Goal: Task Accomplishment & Management: Complete application form

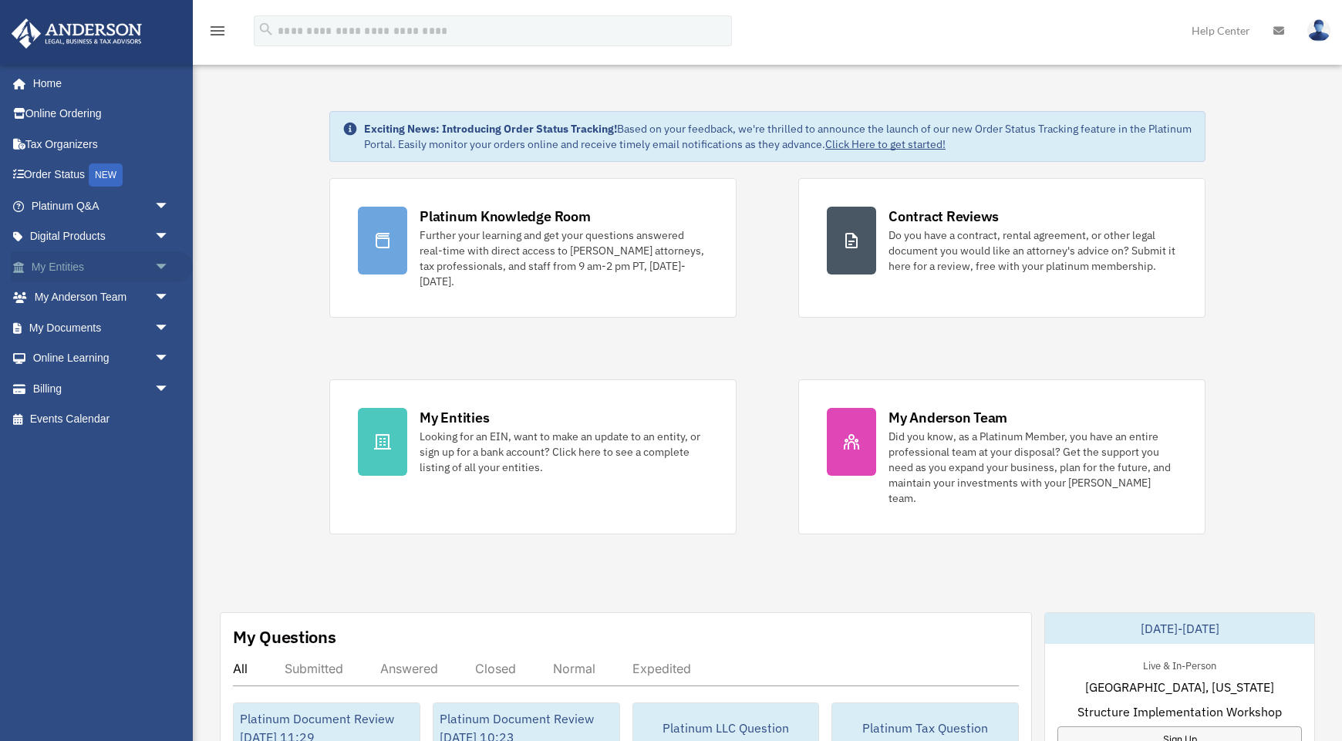
click at [154, 263] on span "arrow_drop_down" at bounding box center [169, 267] width 31 height 32
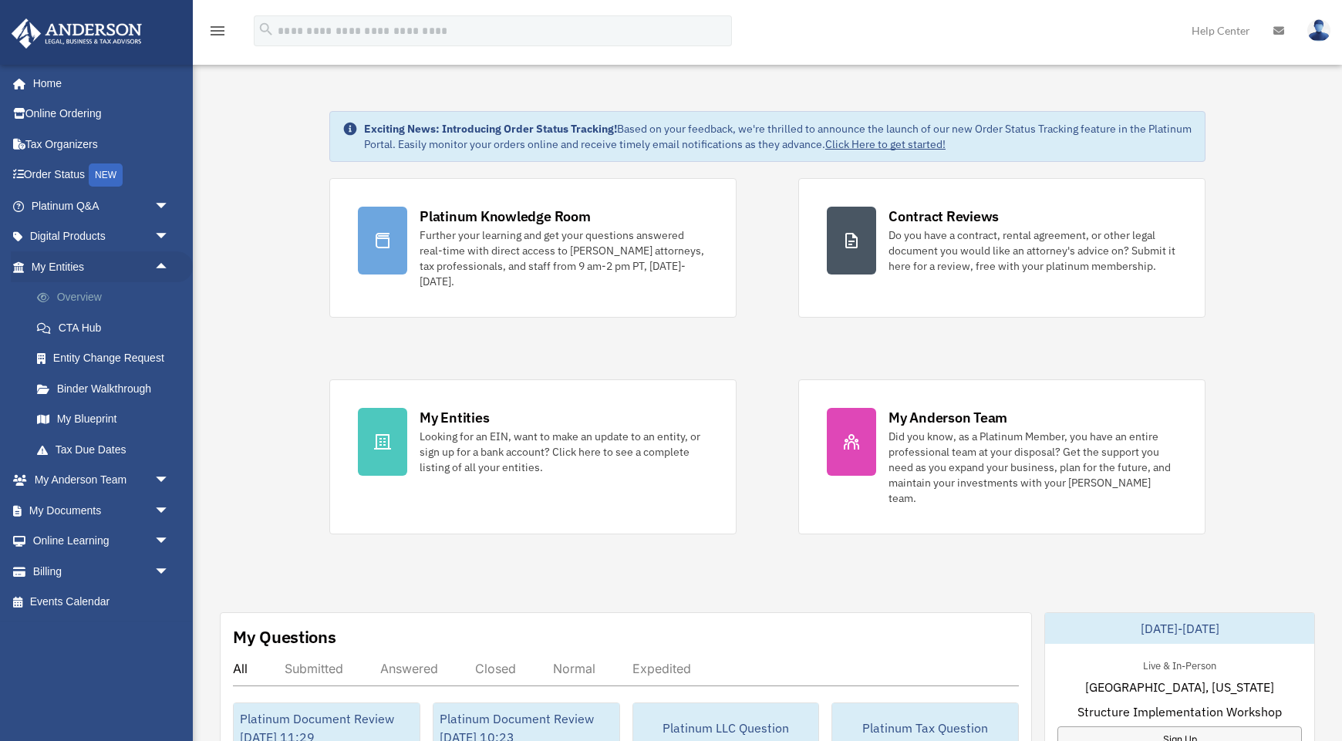
click at [102, 295] on link "Overview" at bounding box center [107, 297] width 171 height 31
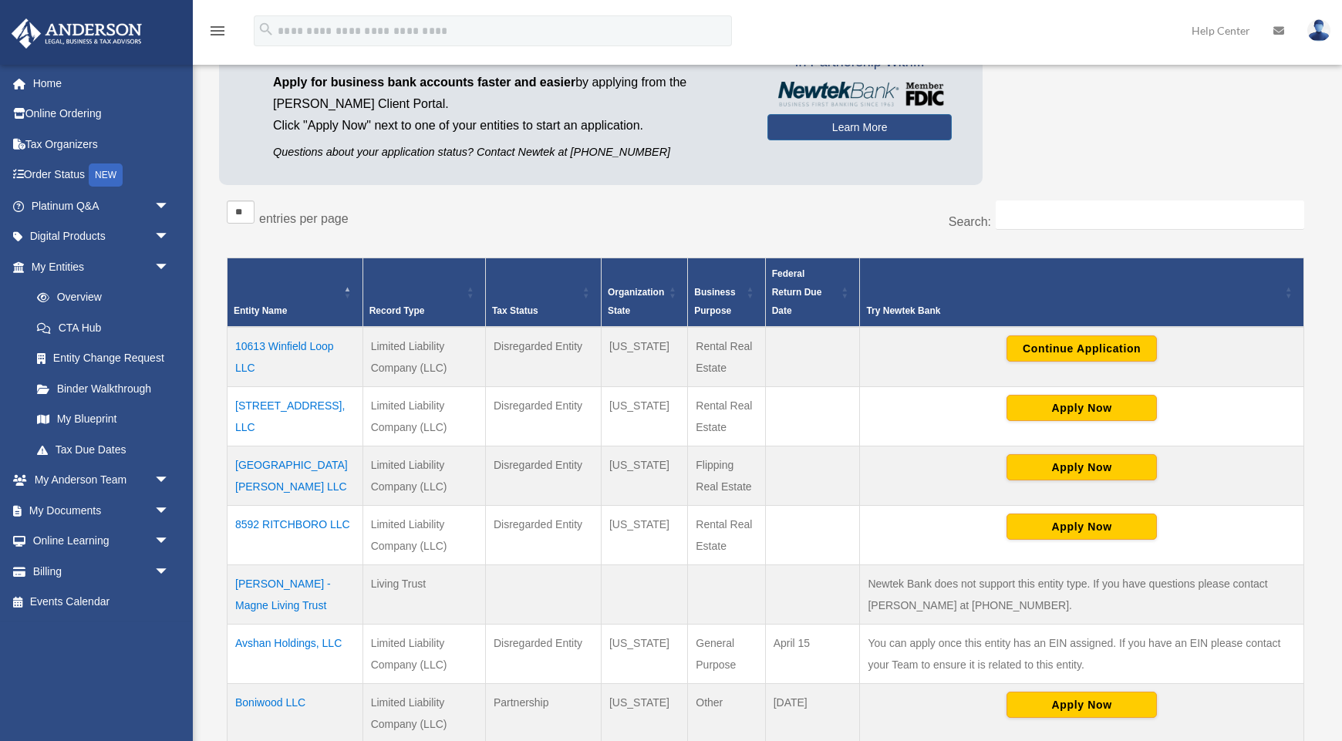
scroll to position [138, 0]
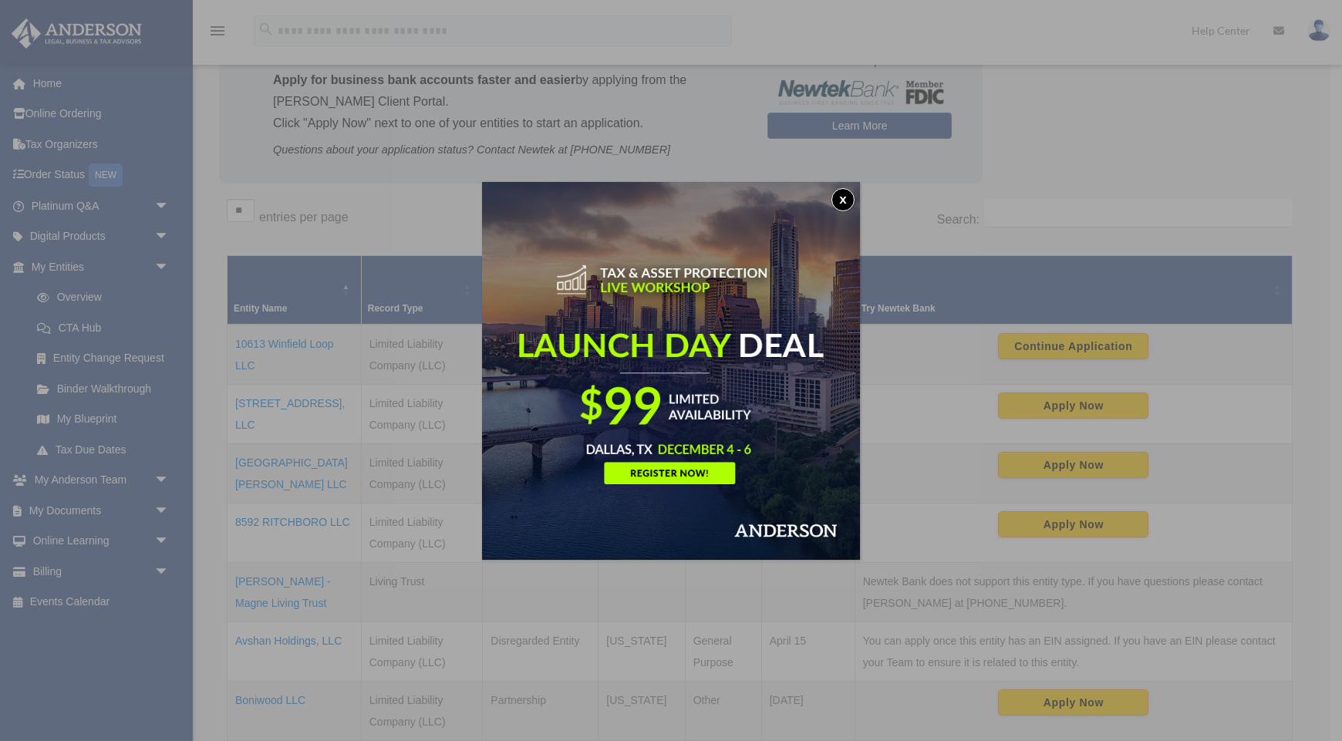
click at [848, 204] on button "x" at bounding box center [842, 199] width 23 height 23
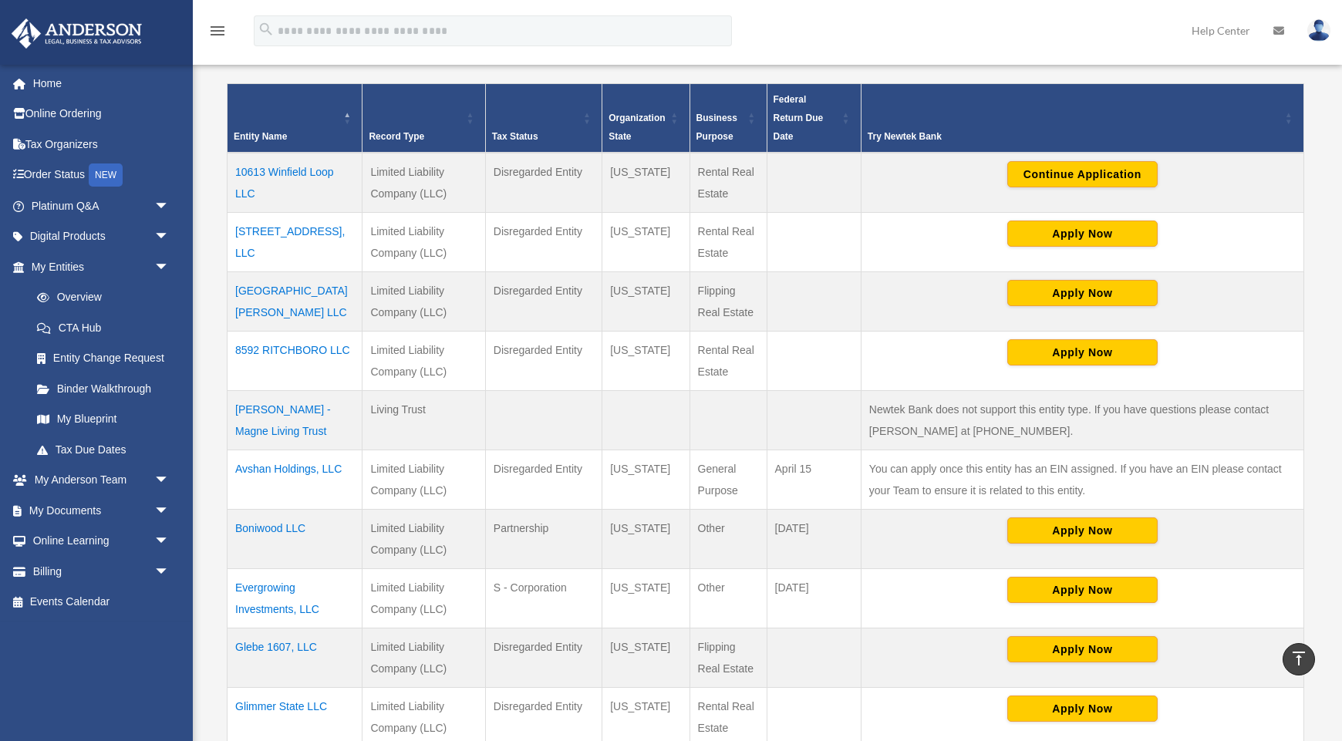
scroll to position [311, 0]
drag, startPoint x: 230, startPoint y: 285, endPoint x: 290, endPoint y: 307, distance: 63.9
click at [290, 307] on td "7105 Cipriano Springs LLC" at bounding box center [294, 300] width 135 height 59
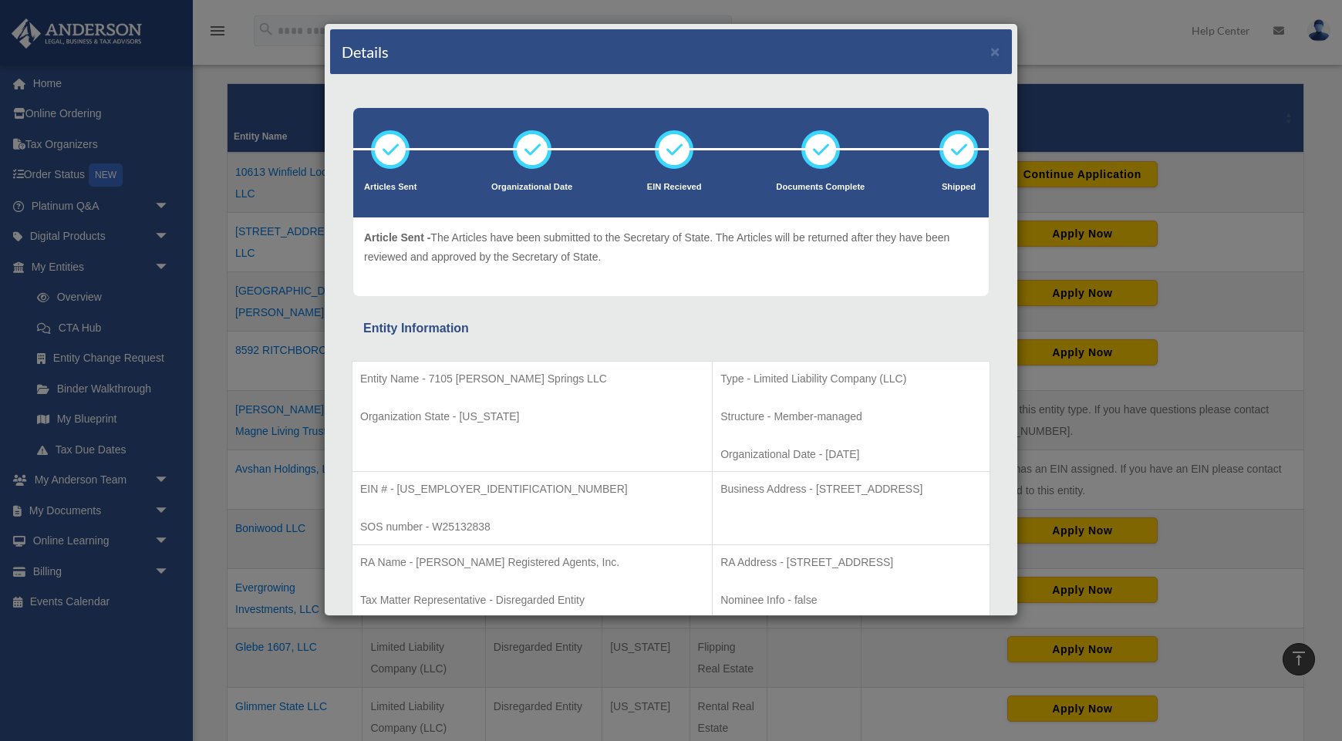
click at [271, 312] on div "Details × Articles Sent Organizational Date" at bounding box center [671, 370] width 1342 height 741
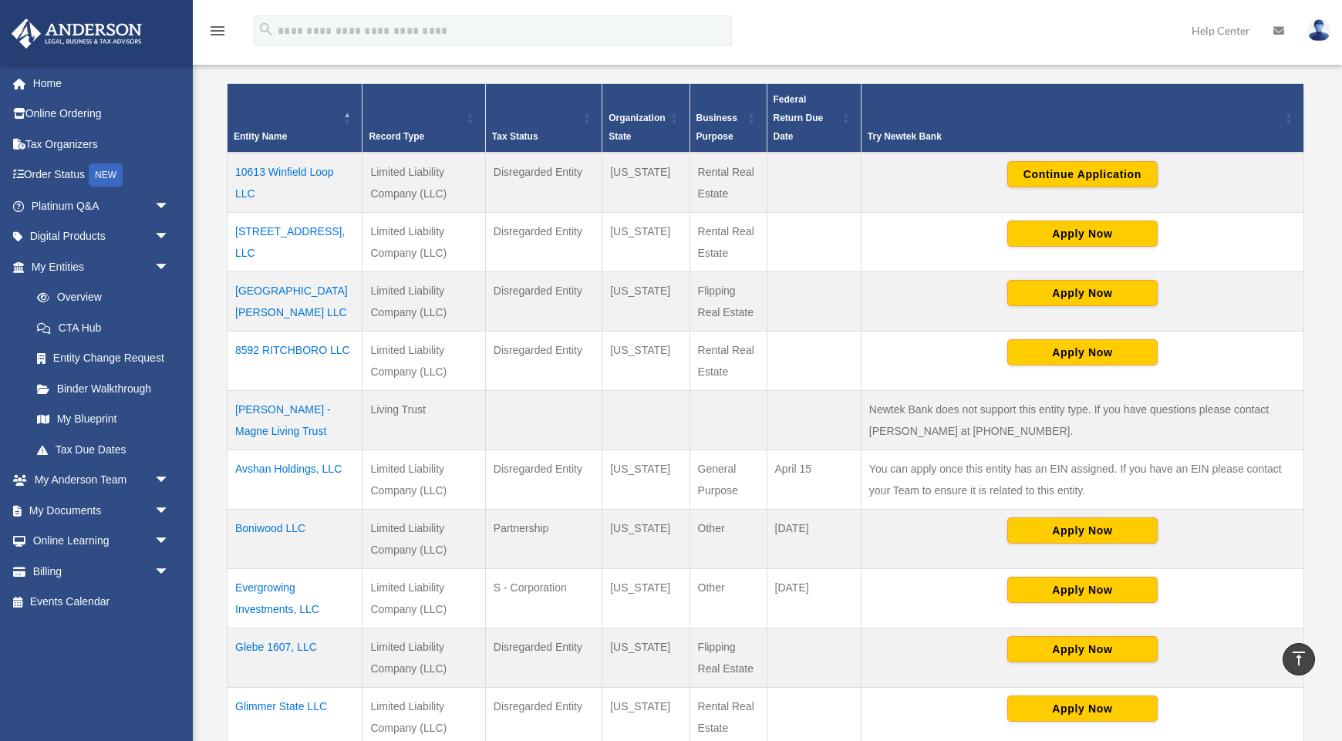
drag, startPoint x: 287, startPoint y: 318, endPoint x: 232, endPoint y: 292, distance: 60.4
click at [232, 292] on td "7105 Cipriano Springs LLC" at bounding box center [294, 300] width 135 height 59
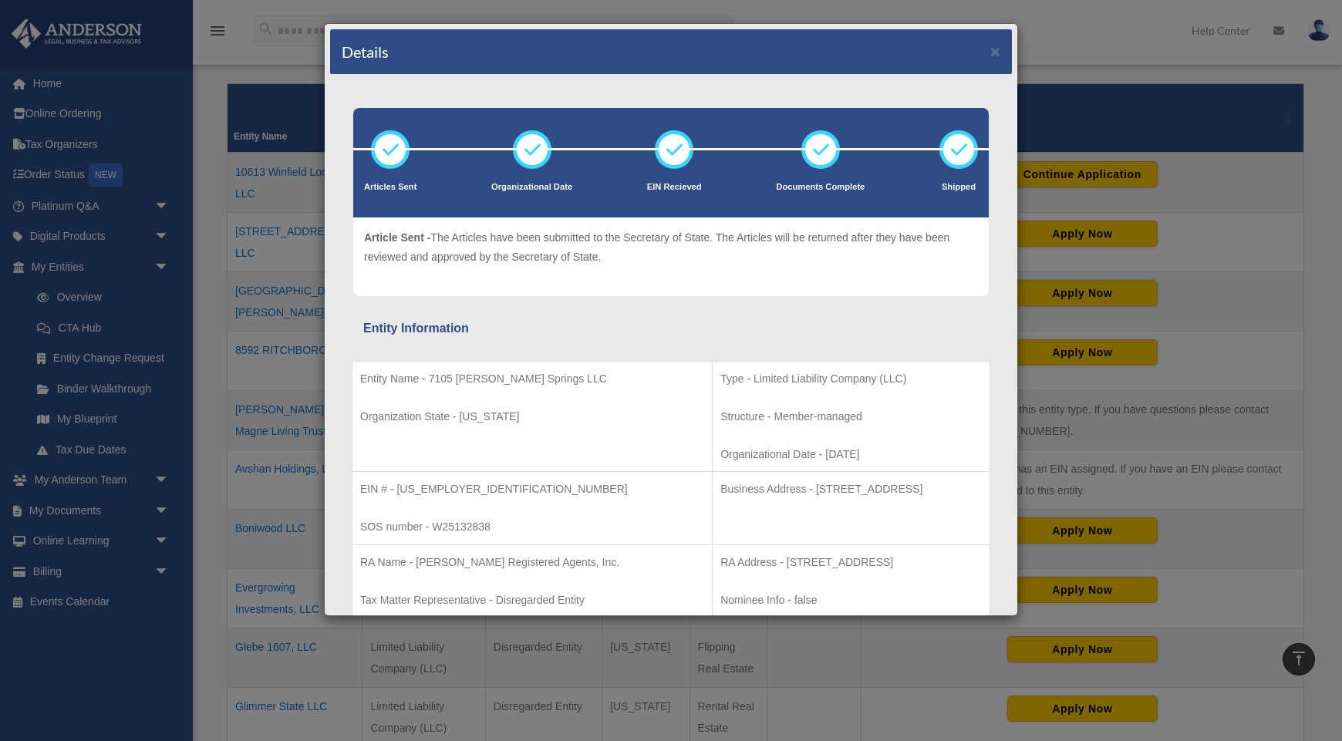
click at [720, 417] on p "Structure - Member-managed" at bounding box center [850, 416] width 261 height 19
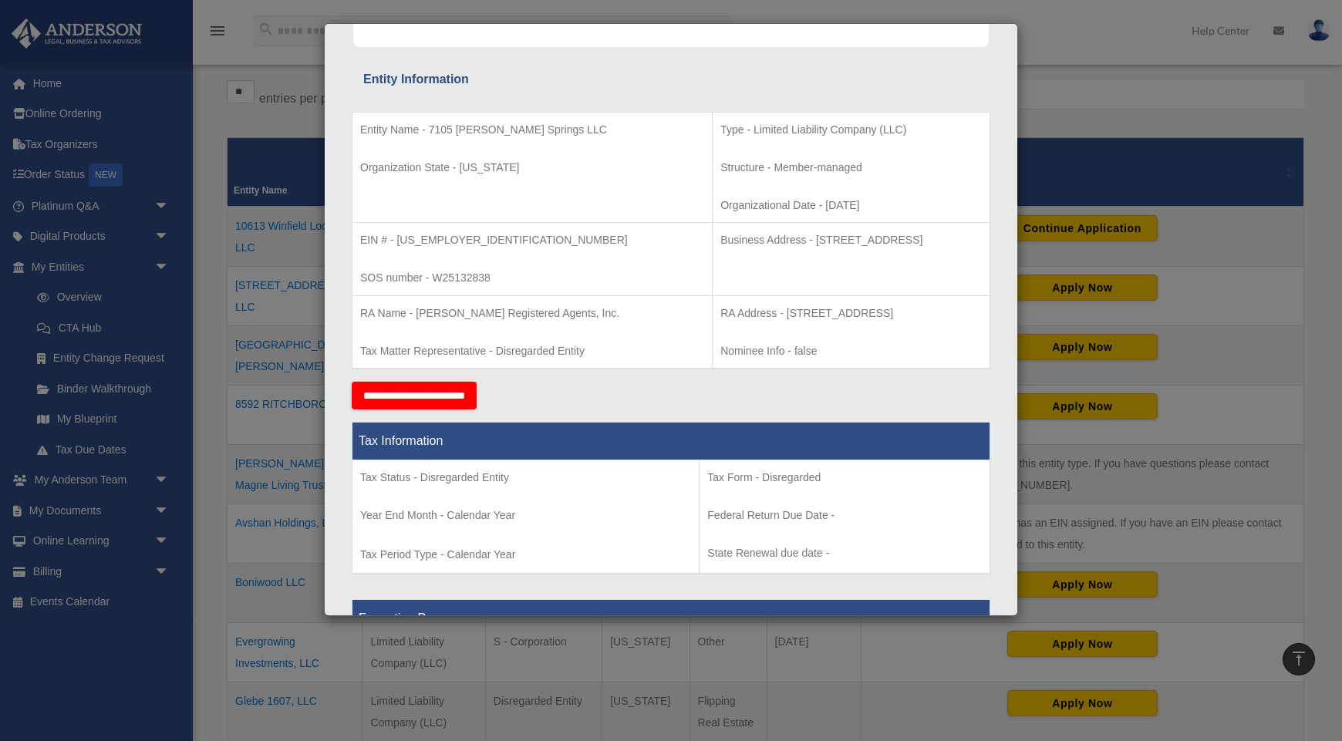
scroll to position [256, 0]
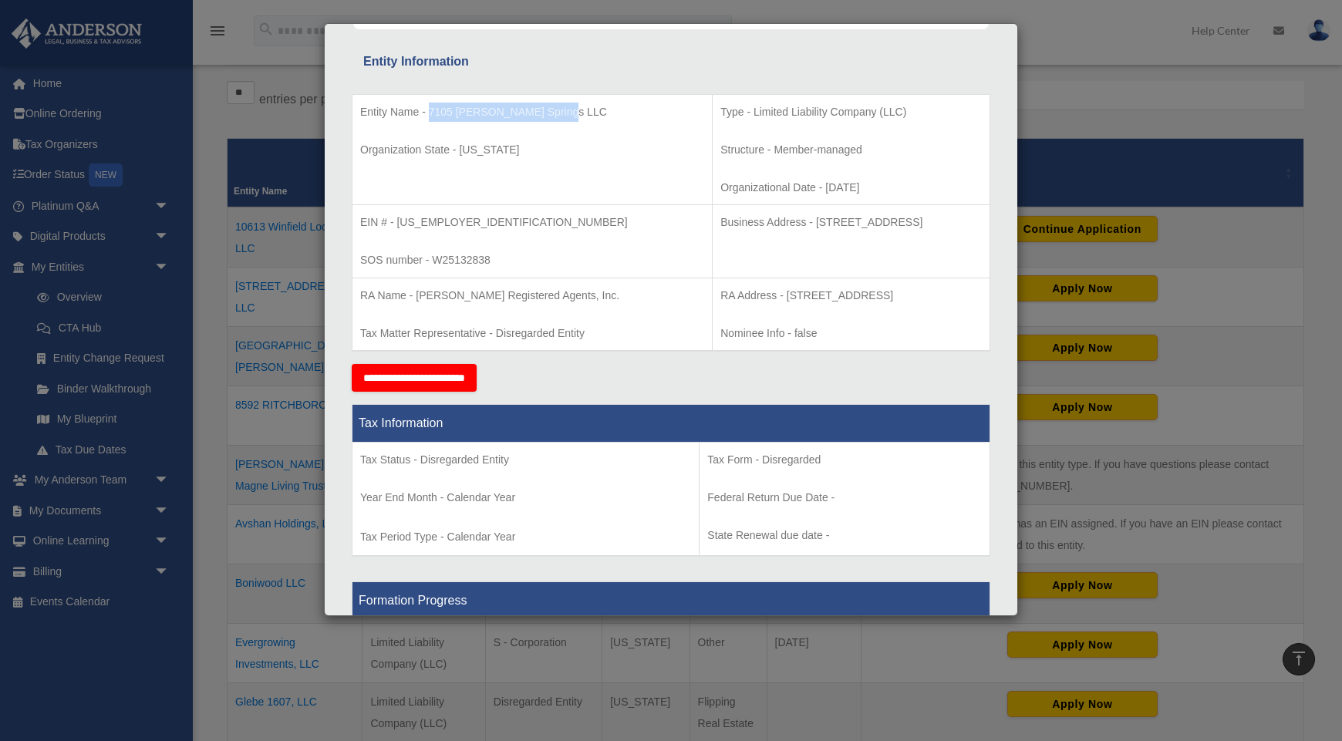
drag, startPoint x: 427, startPoint y: 109, endPoint x: 571, endPoint y: 111, distance: 144.2
click at [571, 111] on p "Entity Name - 7105 Cipriano Springs LLC" at bounding box center [532, 112] width 344 height 19
copy p "7105 Cipriano Springs LLC"
click at [283, 82] on div "Details × Articles Sent Organizational Date" at bounding box center [671, 370] width 1342 height 741
click at [50, 79] on div "Details × Articles Sent Organizational Date" at bounding box center [671, 370] width 1342 height 741
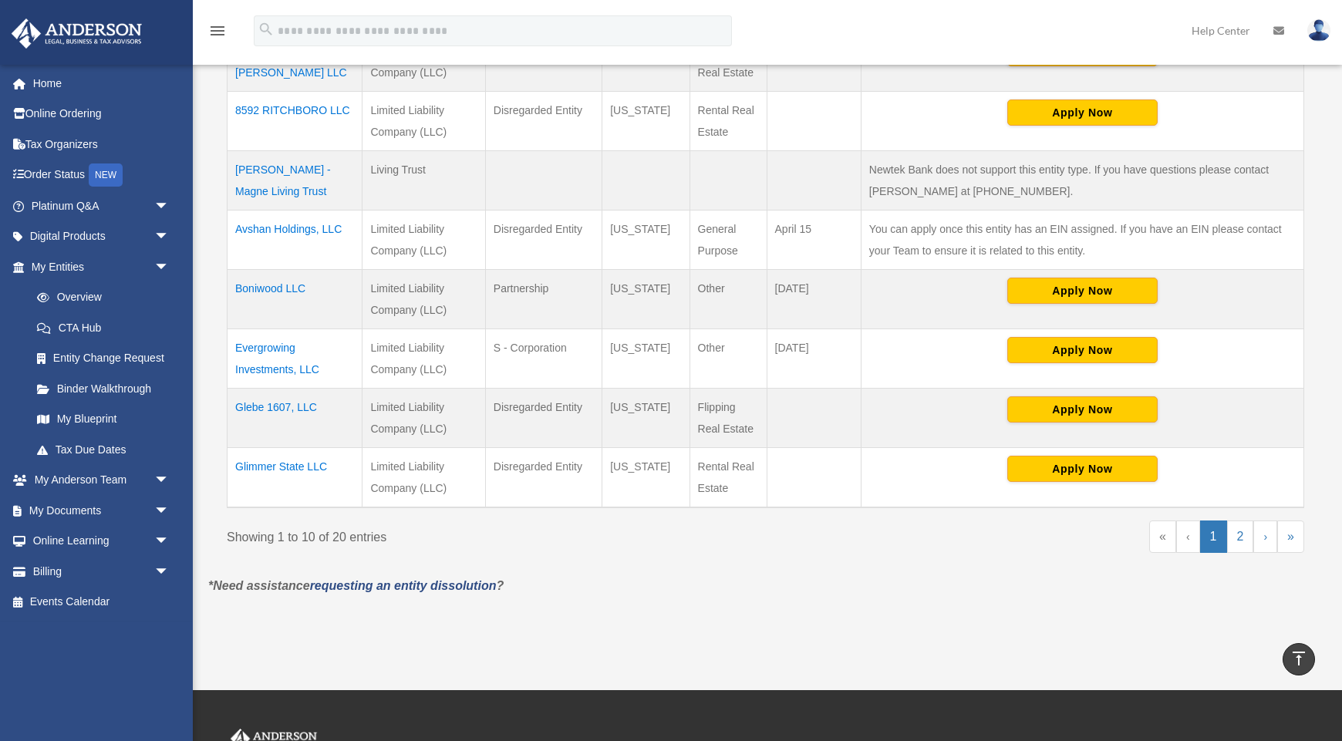
scroll to position [553, 0]
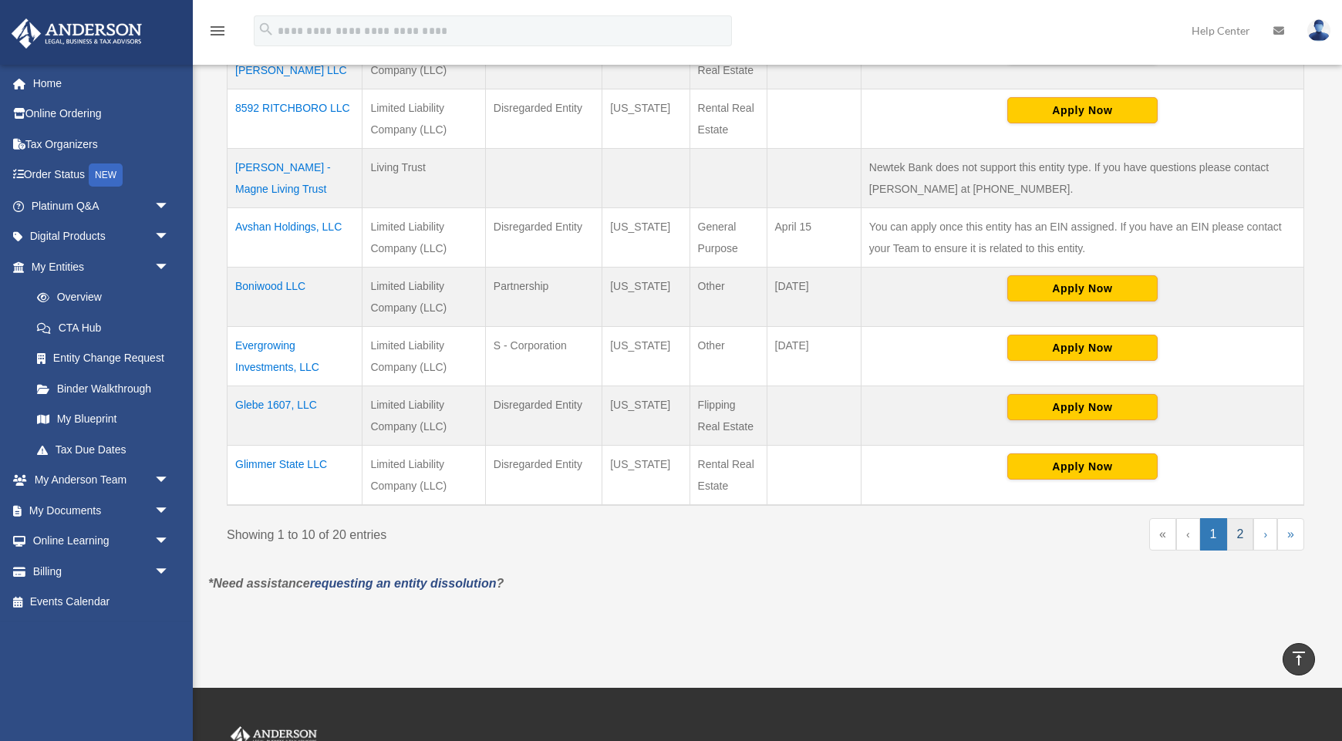
click at [1243, 533] on link "2" at bounding box center [1240, 534] width 27 height 32
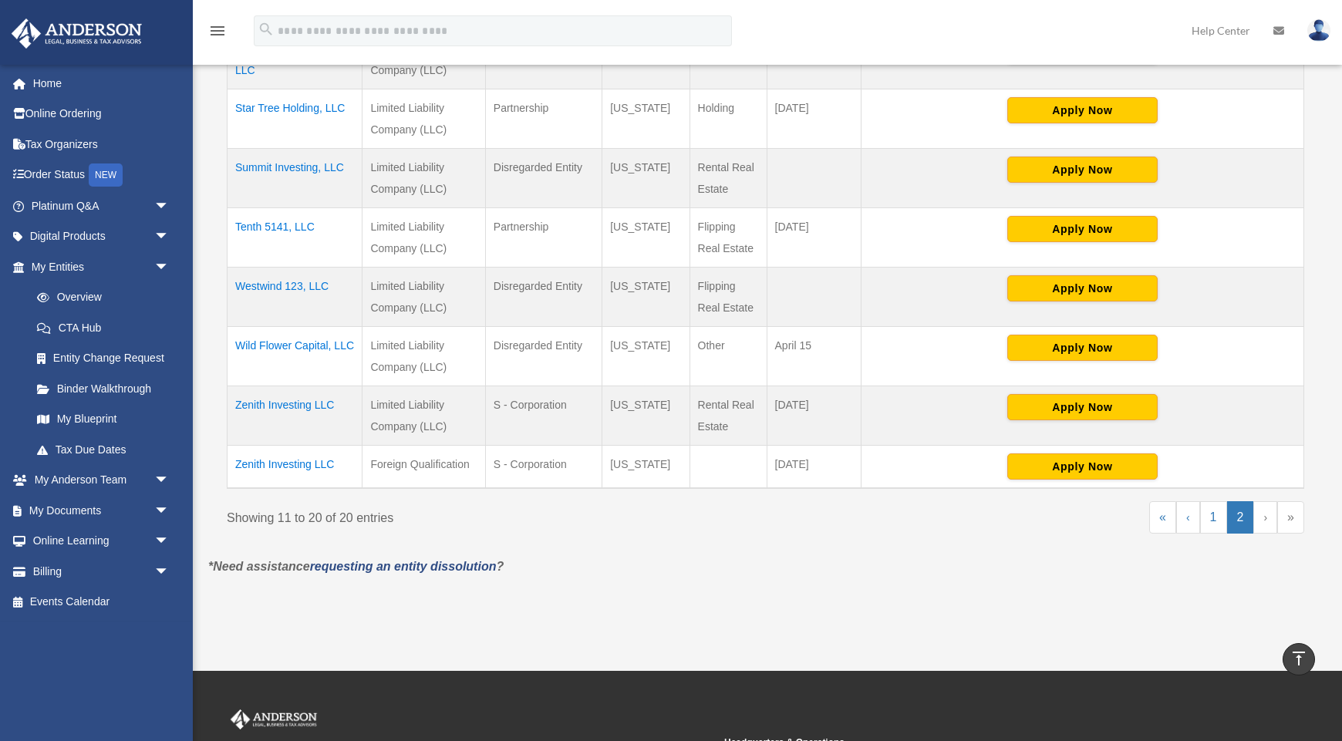
drag, startPoint x: 332, startPoint y: 226, endPoint x: 230, endPoint y: 225, distance: 102.5
click at [230, 225] on td "Tenth 5141, LLC" at bounding box center [294, 236] width 135 height 59
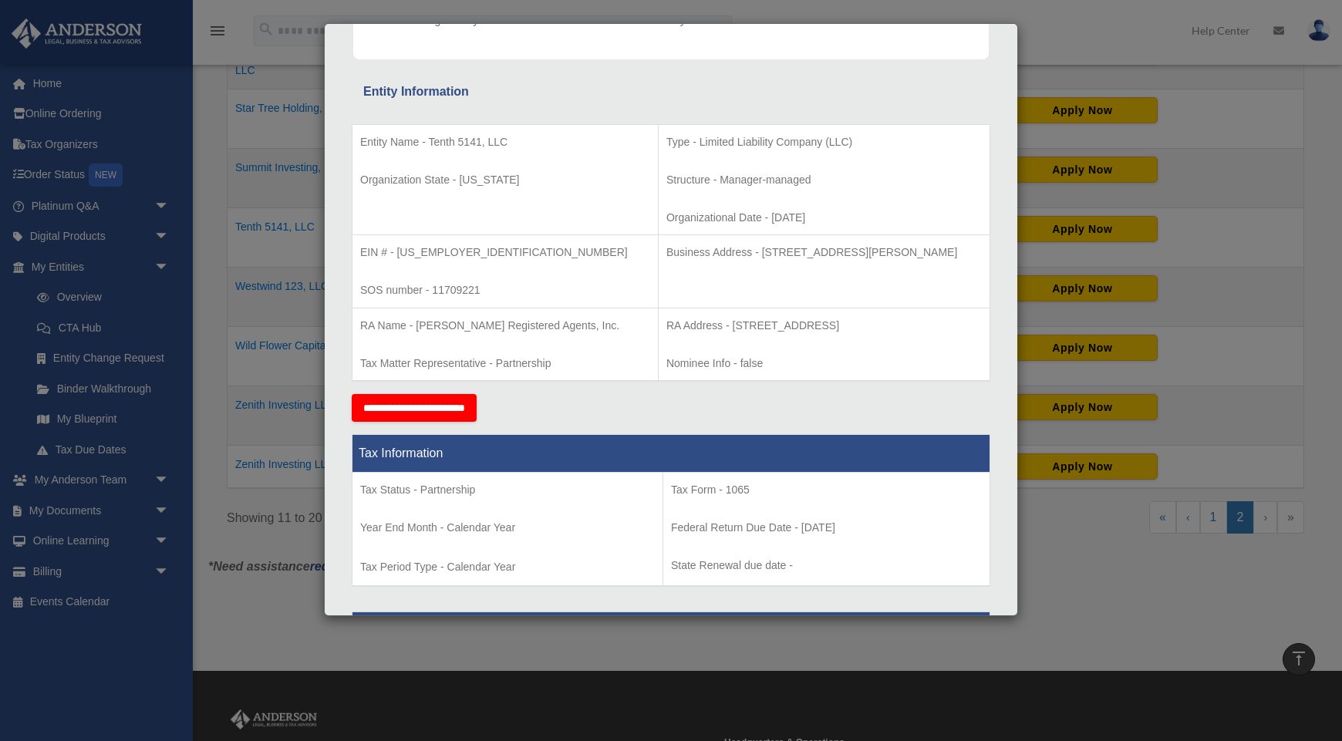
scroll to position [237, 0]
click at [501, 140] on p "Entity Name - Tenth 5141, LLC" at bounding box center [505, 141] width 290 height 19
drag, startPoint x: 513, startPoint y: 140, endPoint x: 428, endPoint y: 141, distance: 85.6
click at [428, 141] on p "Entity Name - Tenth 5141, LLC" at bounding box center [505, 141] width 290 height 19
copy p "Tenth 5141, LLC"
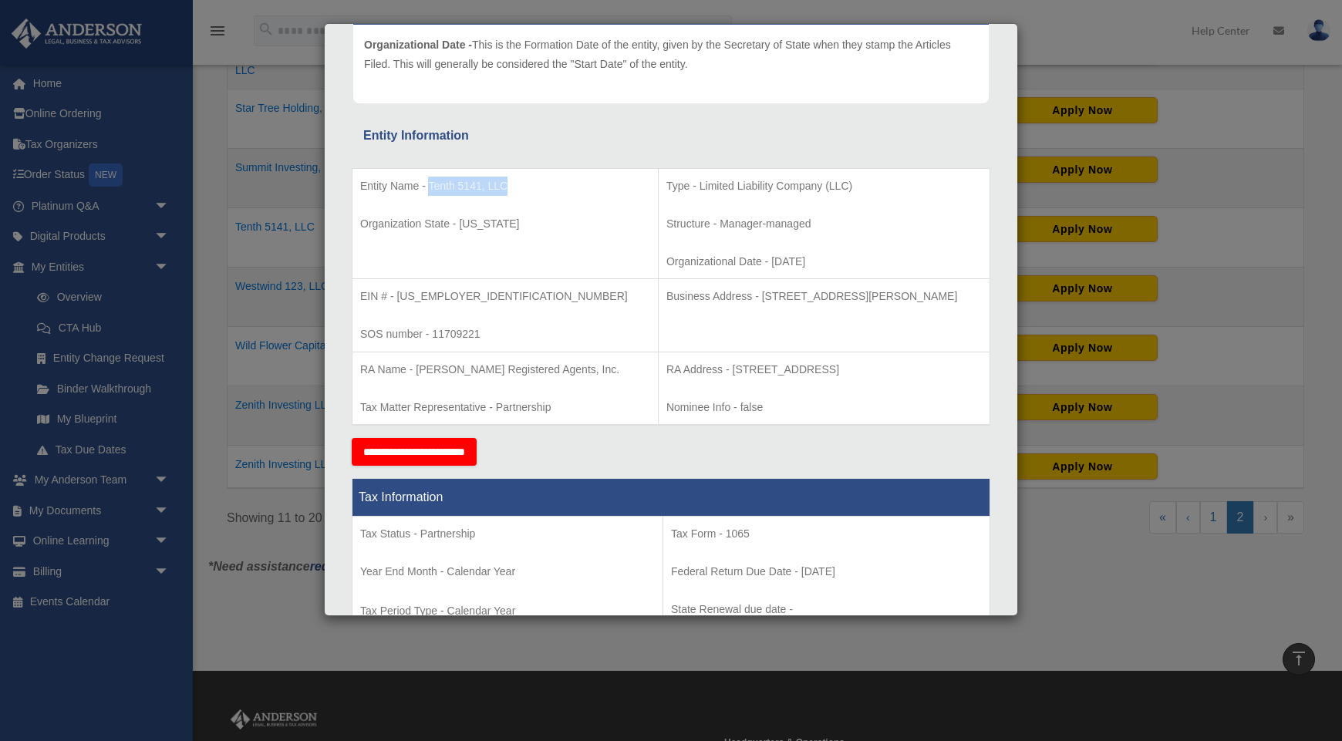
scroll to position [200, 0]
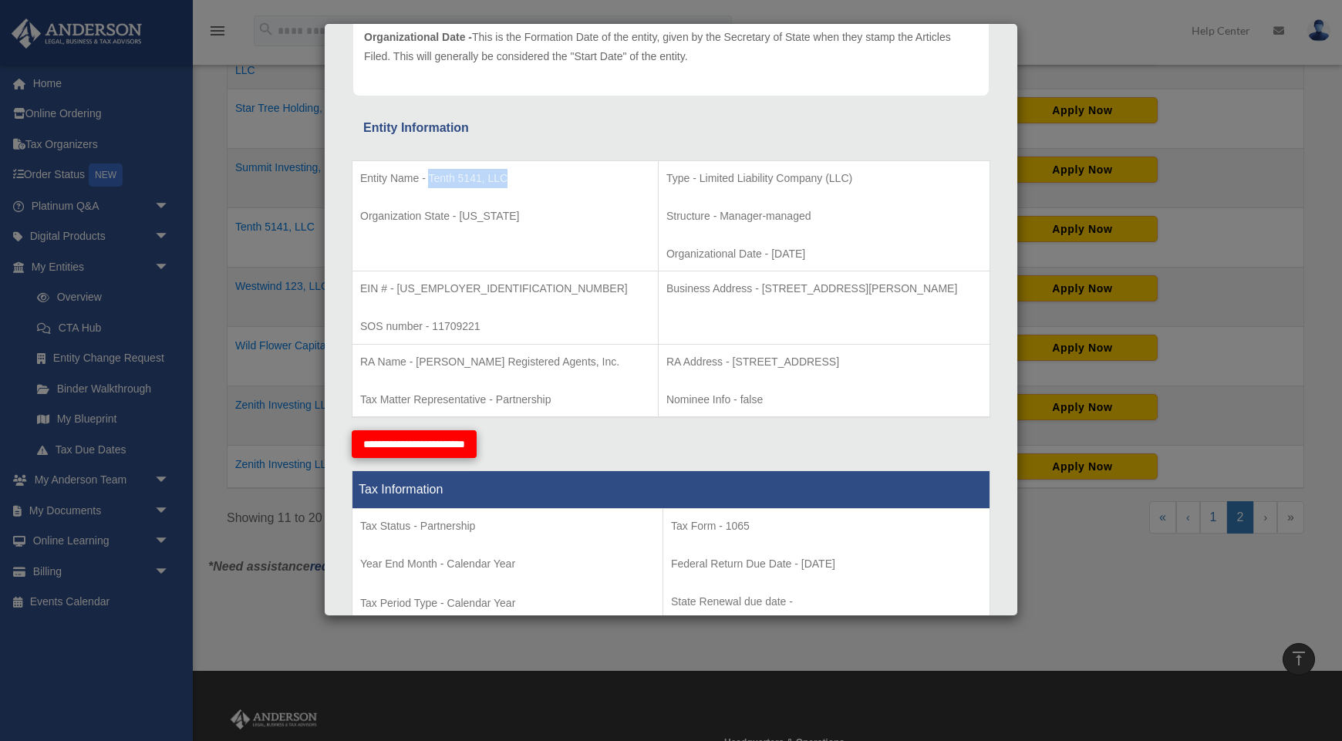
click at [476, 441] on input "**********" at bounding box center [414, 444] width 125 height 28
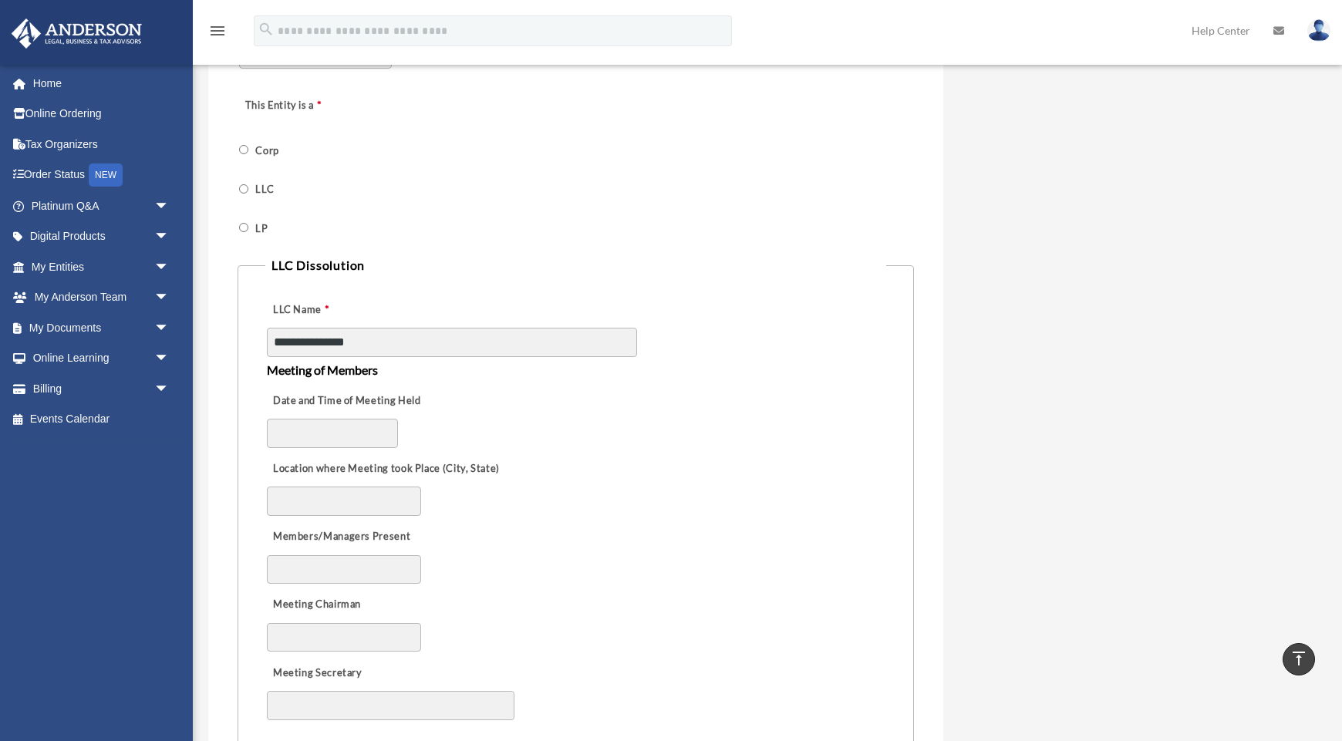
scroll to position [591, 0]
click at [335, 427] on input "Date and Time of Meeting Held" at bounding box center [332, 430] width 131 height 29
type input "**********"
drag, startPoint x: 344, startPoint y: 483, endPoint x: 352, endPoint y: 486, distance: 8.8
type input "**********"
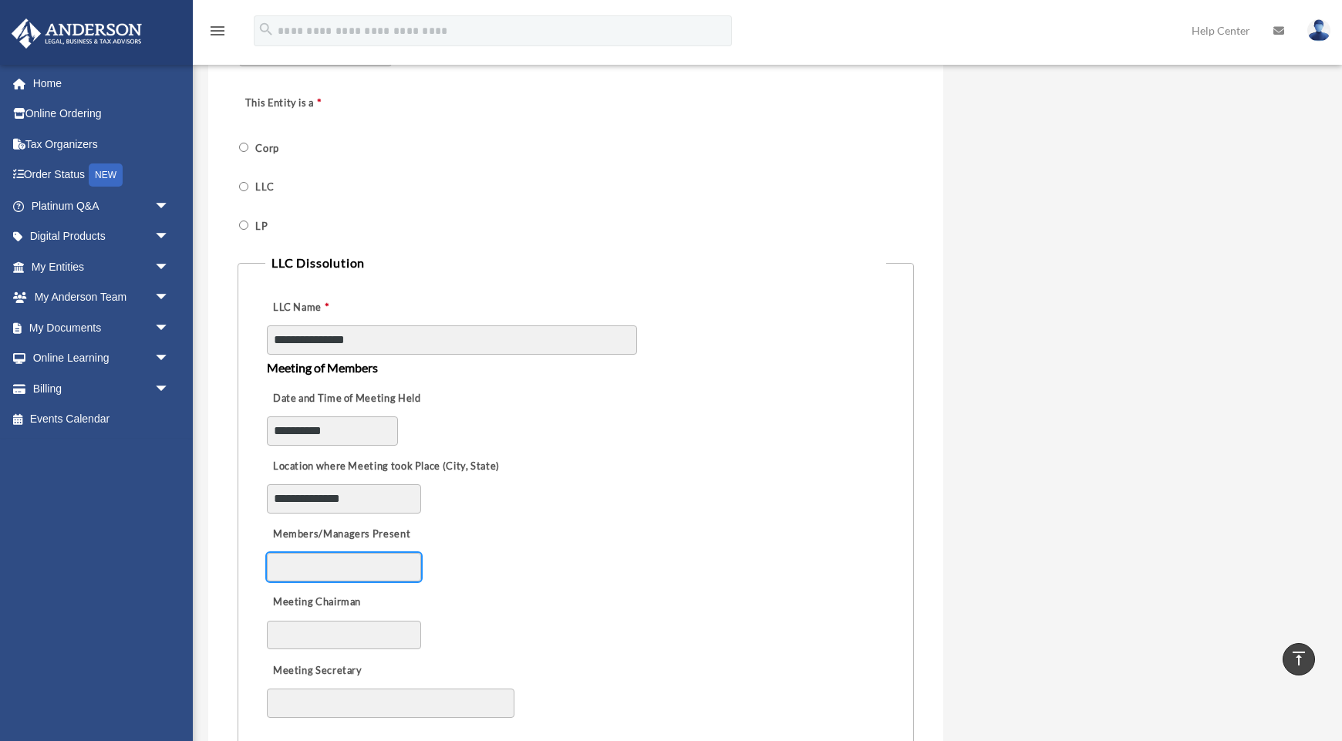
click at [373, 565] on input "Members/Managers Present" at bounding box center [344, 567] width 154 height 29
type input "*"
drag, startPoint x: 336, startPoint y: 634, endPoint x: 350, endPoint y: 635, distance: 13.9
click at [336, 634] on input "Meeting Chairman" at bounding box center [344, 635] width 154 height 29
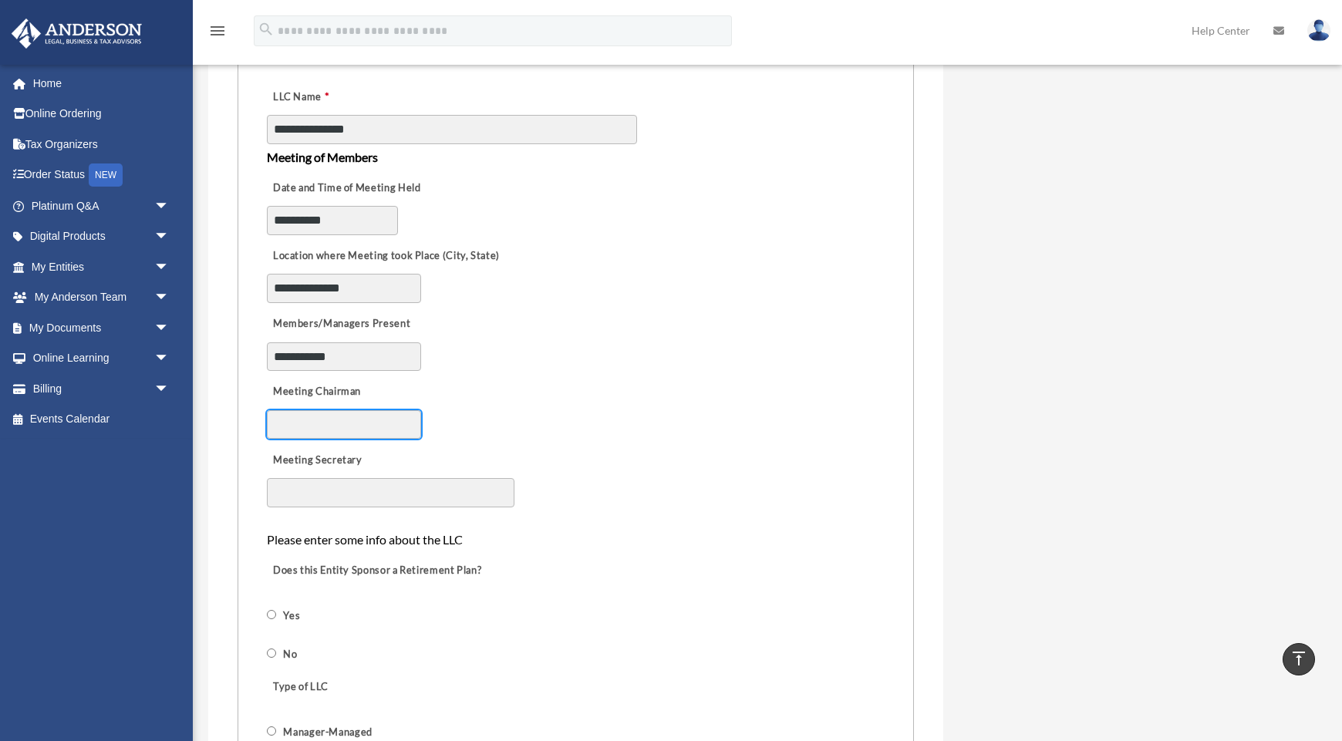
scroll to position [808, 0]
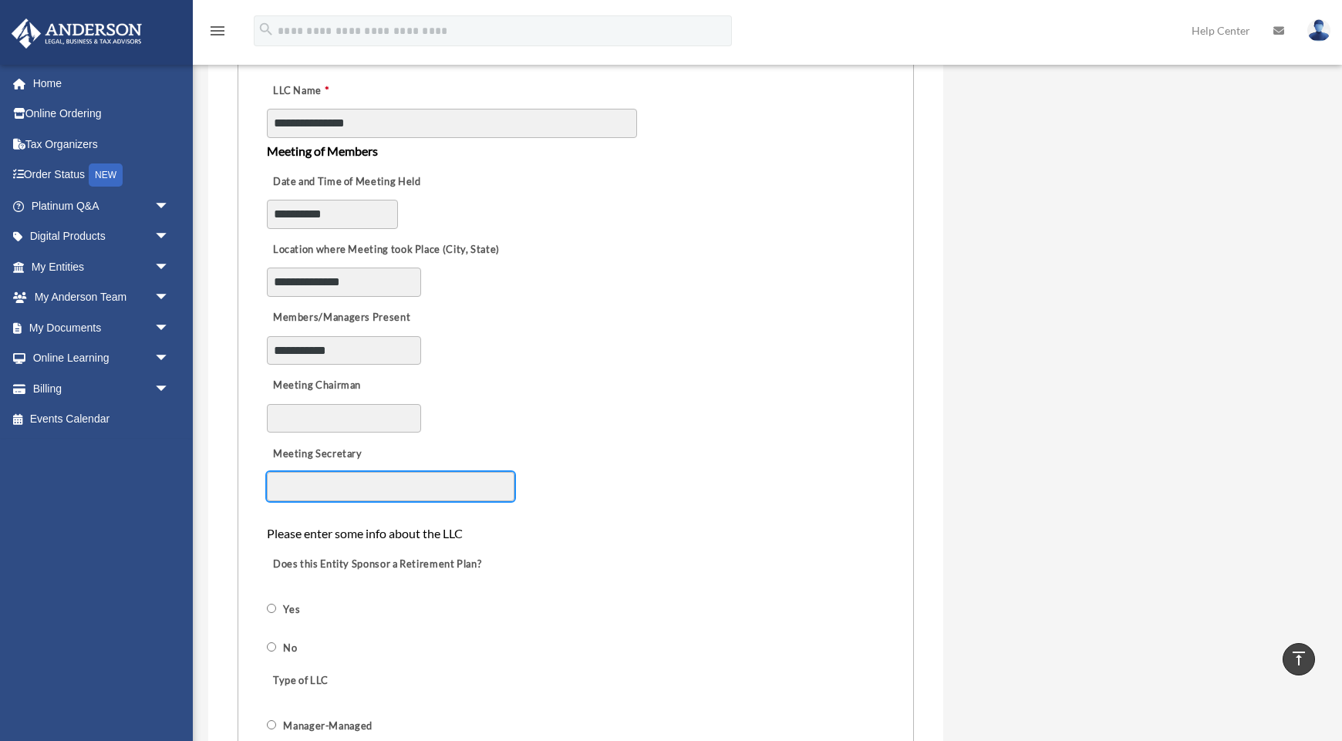
click at [316, 486] on input "Meeting Secretary" at bounding box center [390, 486] width 247 height 29
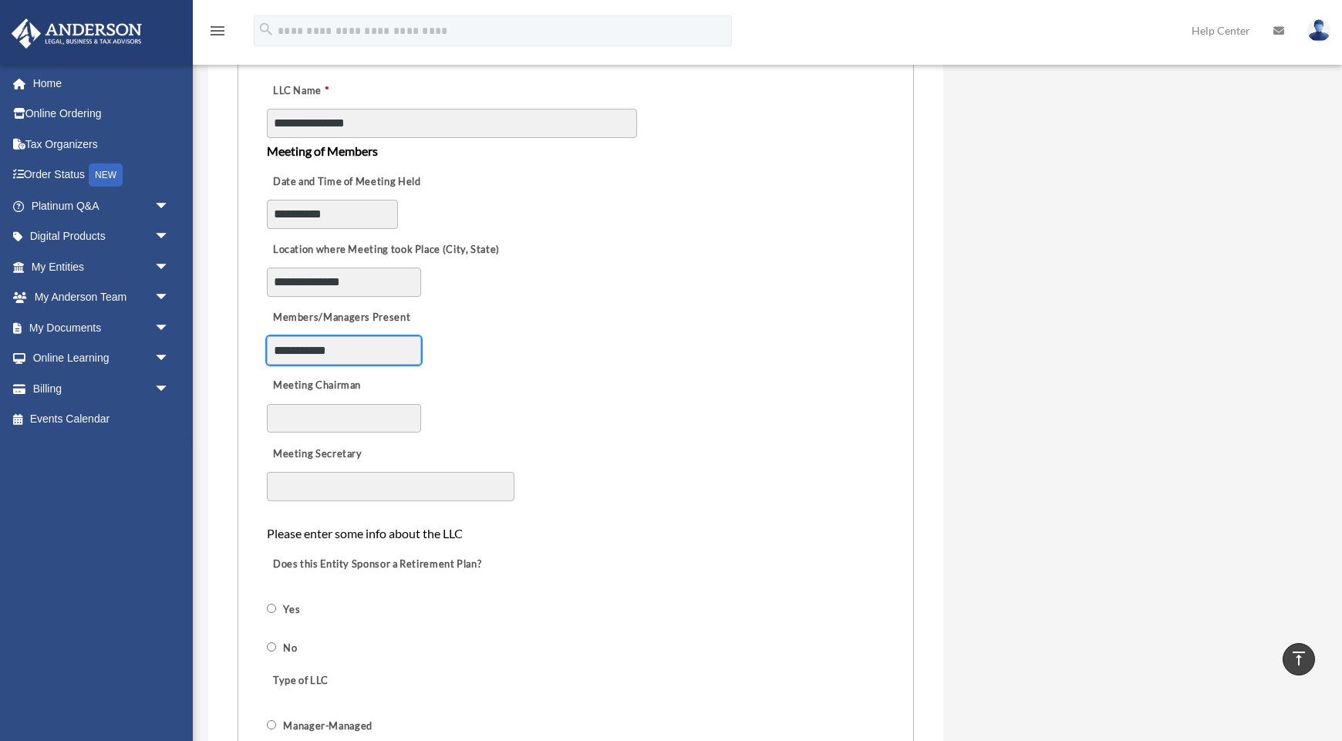
click at [367, 346] on input "**********" at bounding box center [344, 350] width 154 height 29
type input "**********"
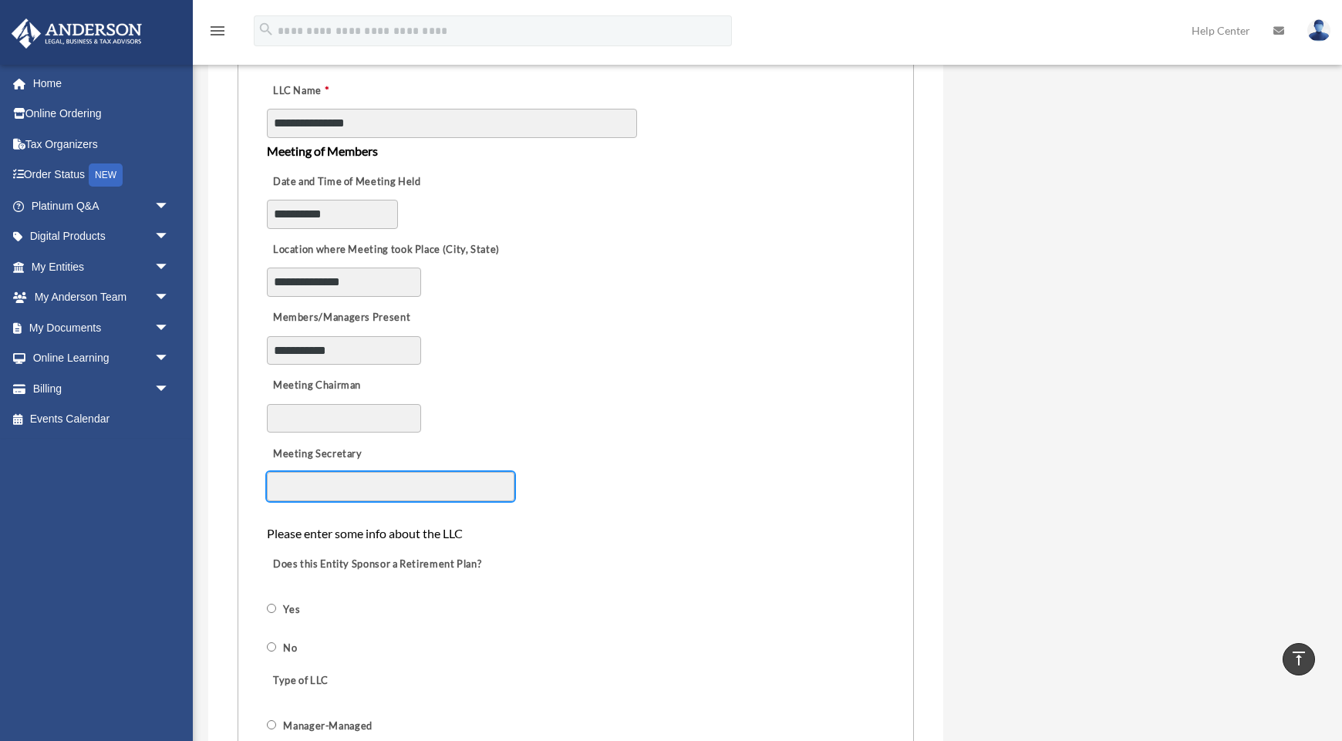
click at [374, 483] on input "Meeting Secretary" at bounding box center [390, 486] width 247 height 29
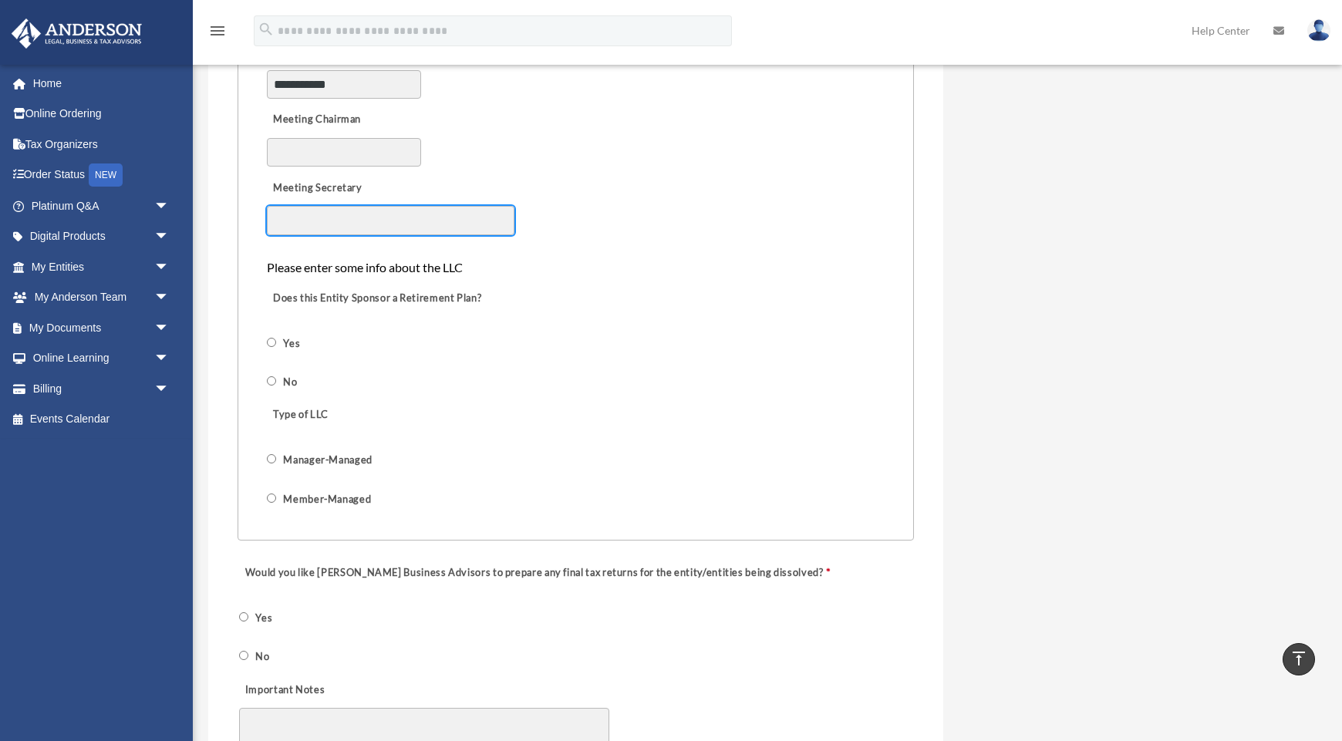
scroll to position [1077, 0]
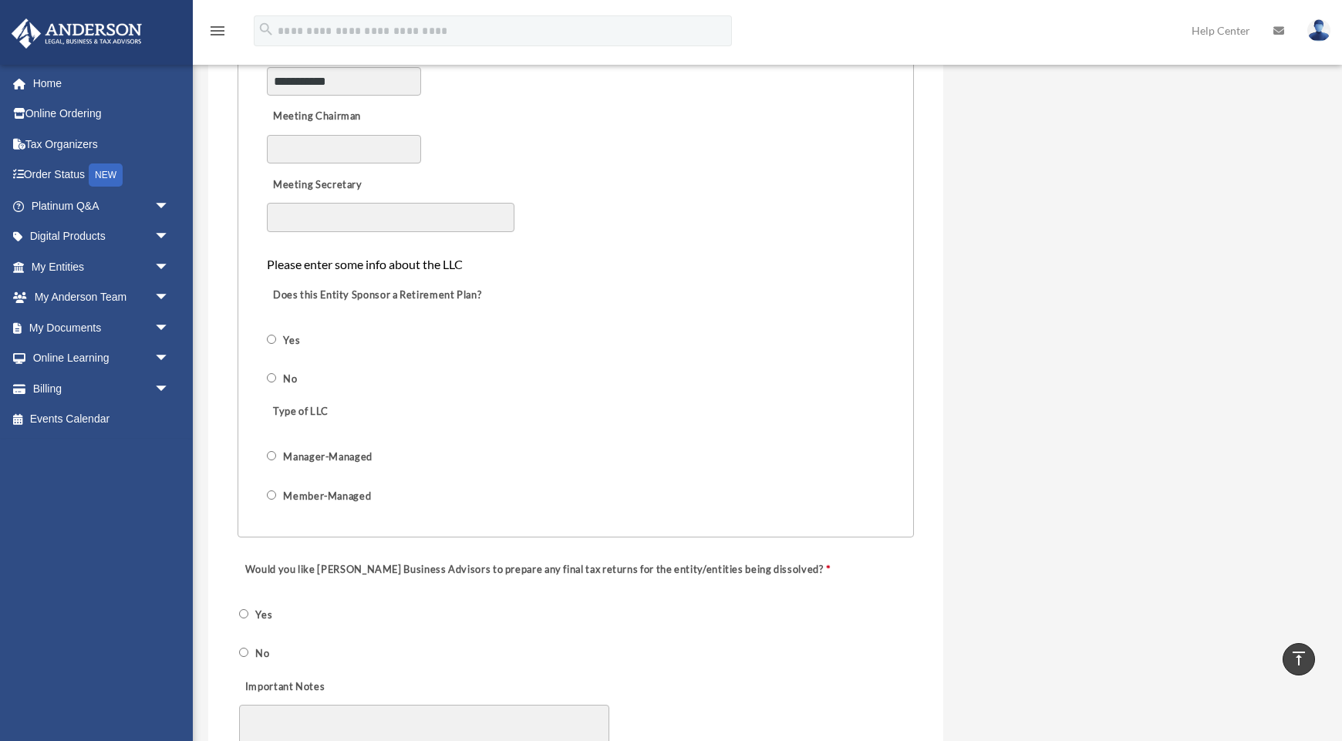
click at [264, 370] on fieldset "**********" at bounding box center [575, 151] width 676 height 771
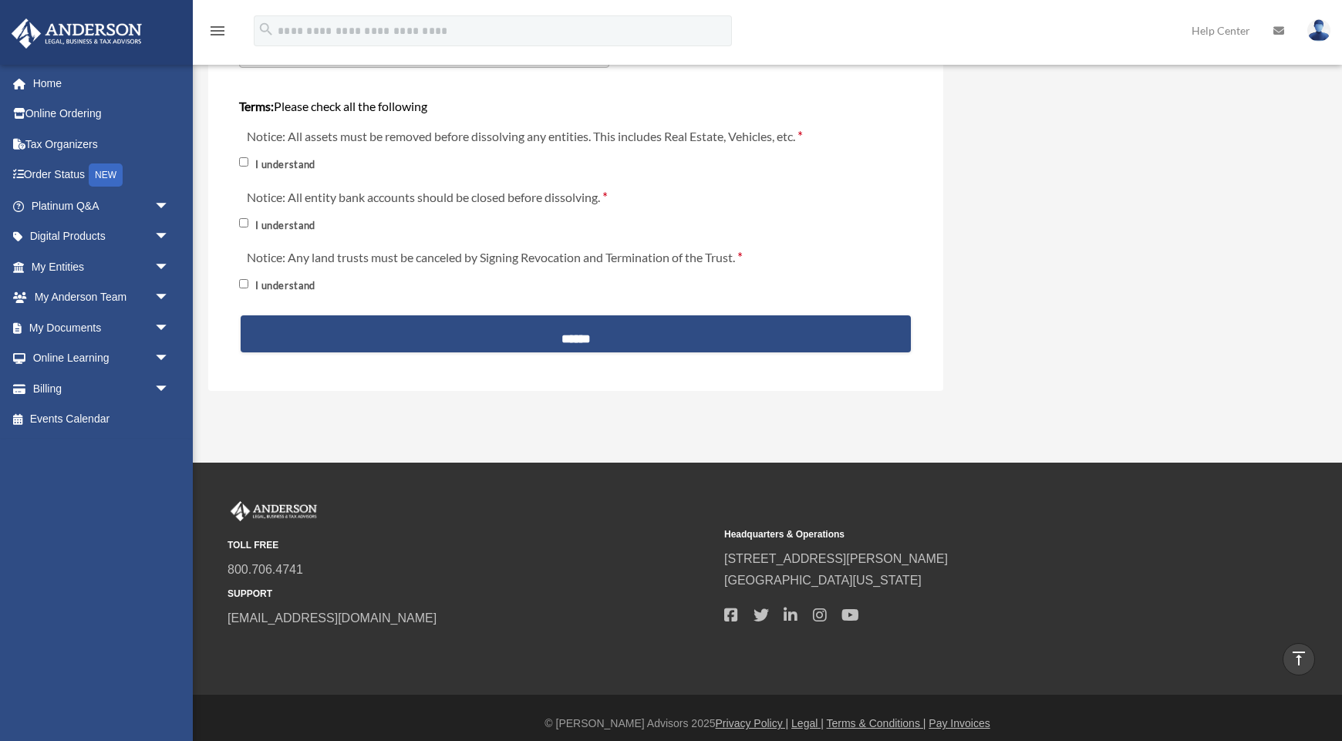
scroll to position [1961, 0]
